Goal: Information Seeking & Learning: Learn about a topic

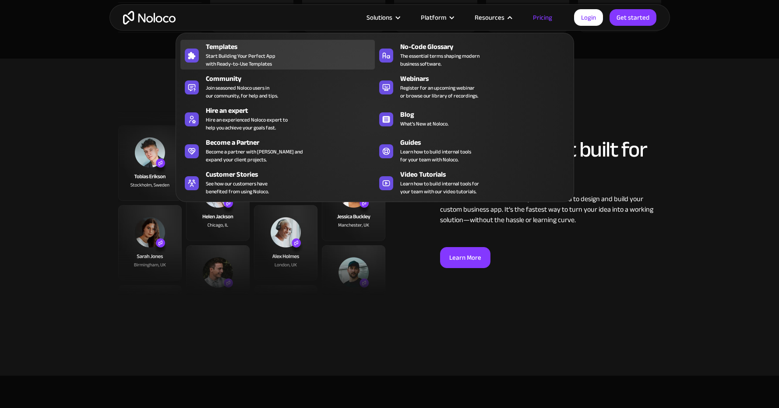
click at [248, 55] on span "Start Building Your Perfect App with Ready-to-Use Templates" at bounding box center [241, 60] width 70 height 16
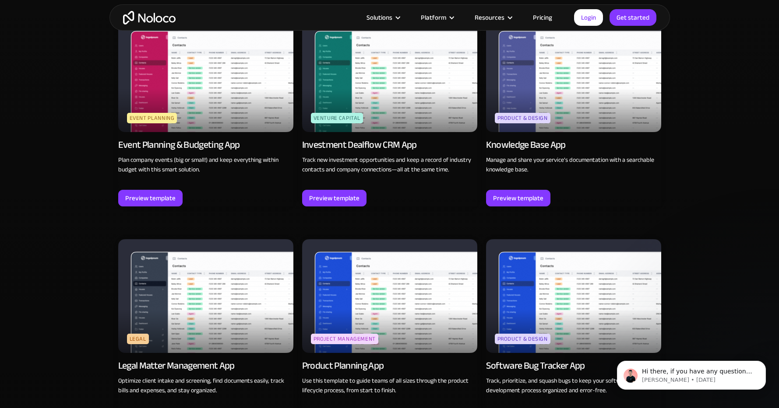
scroll to position [2307, 0]
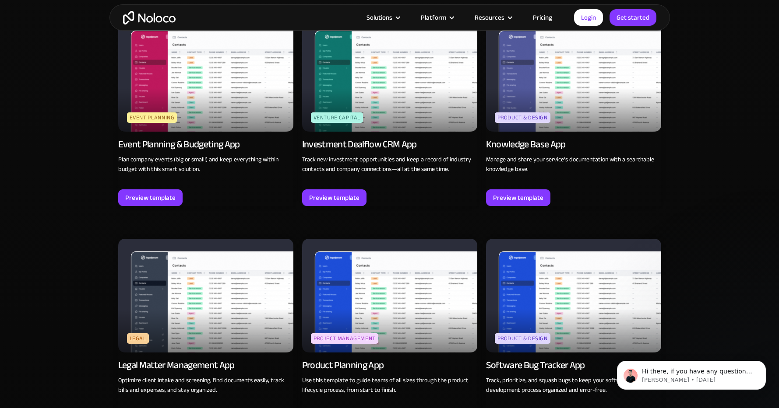
click at [219, 106] on img at bounding box center [205, 75] width 175 height 114
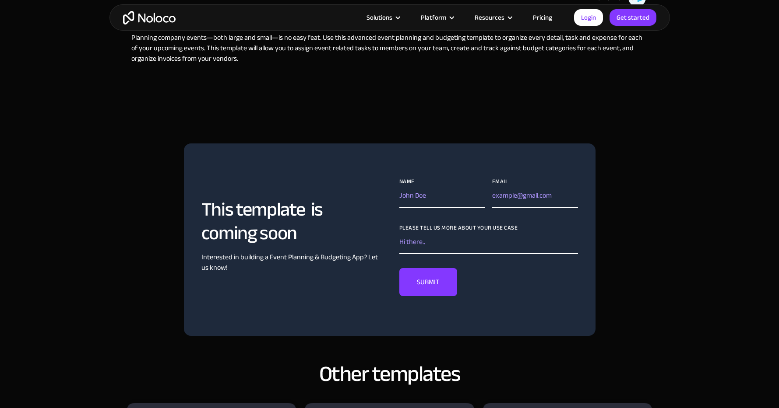
scroll to position [410, 0]
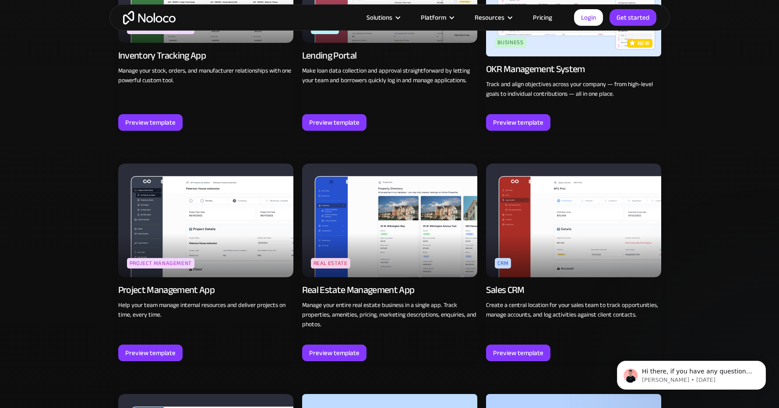
scroll to position [1461, 0]
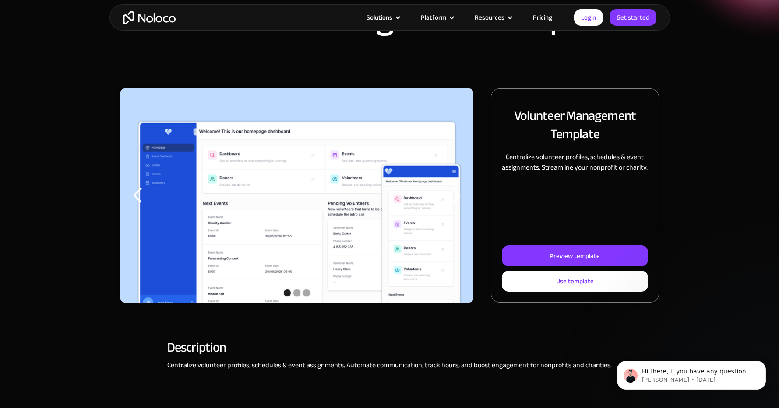
scroll to position [62, 0]
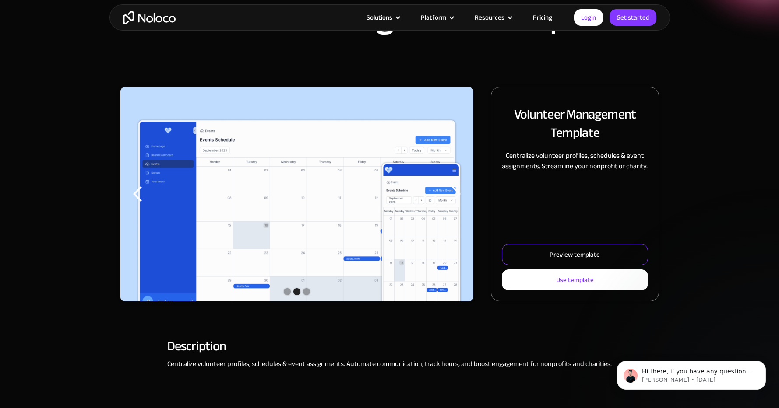
click at [623, 255] on link "Preview template" at bounding box center [575, 254] width 146 height 21
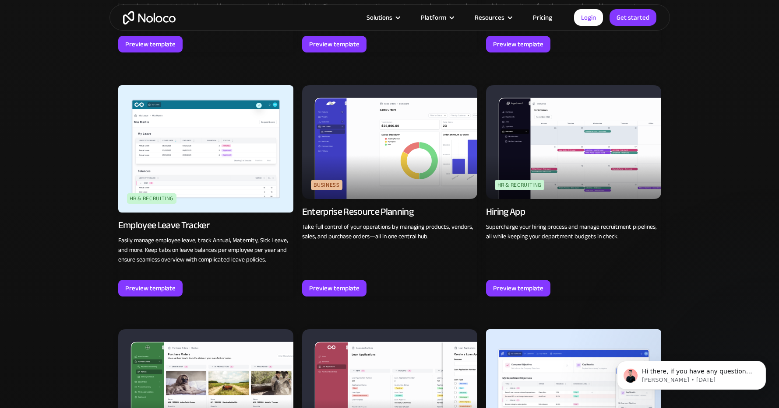
scroll to position [1043, 0]
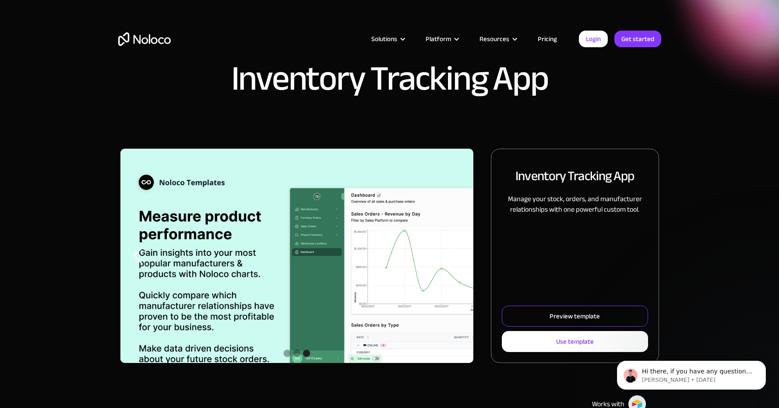
click at [572, 311] on div "Preview template" at bounding box center [574, 316] width 50 height 11
